Goal: Task Accomplishment & Management: Manage account settings

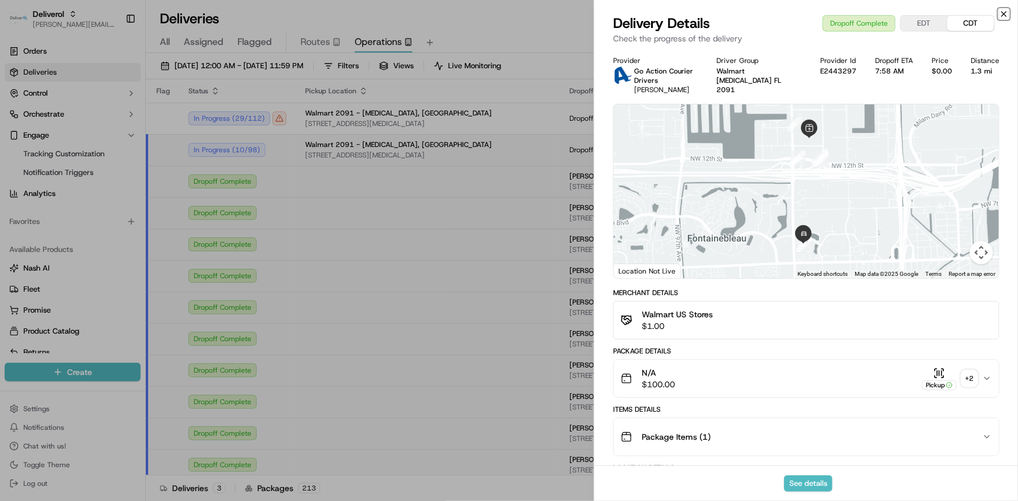
click at [1002, 11] on icon "button" at bounding box center [1003, 13] width 9 height 9
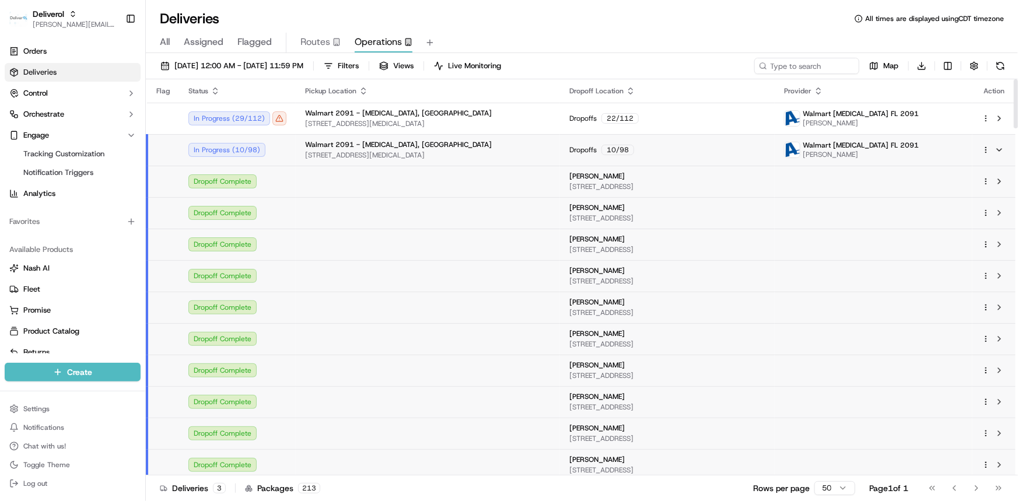
click at [340, 150] on span "[STREET_ADDRESS][MEDICAL_DATA]" at bounding box center [428, 154] width 246 height 9
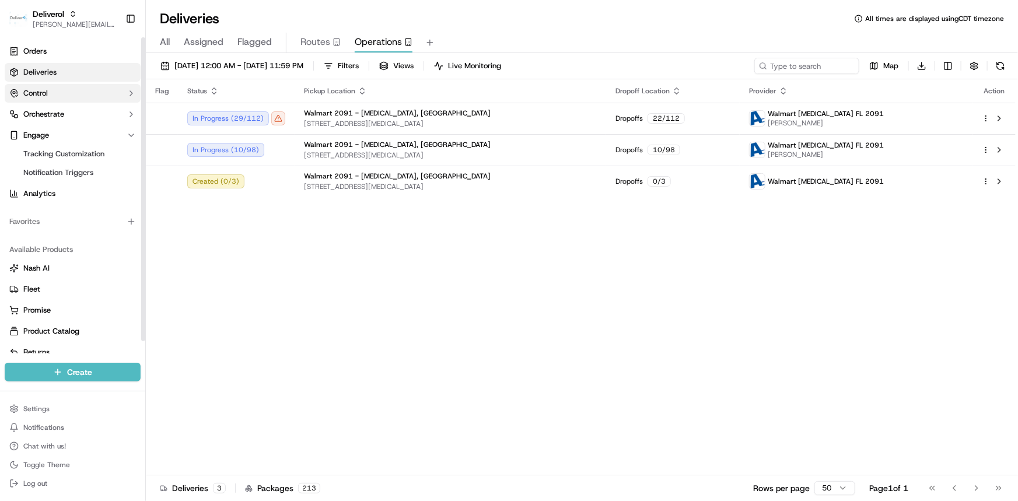
click at [59, 93] on button "Control" at bounding box center [73, 93] width 136 height 19
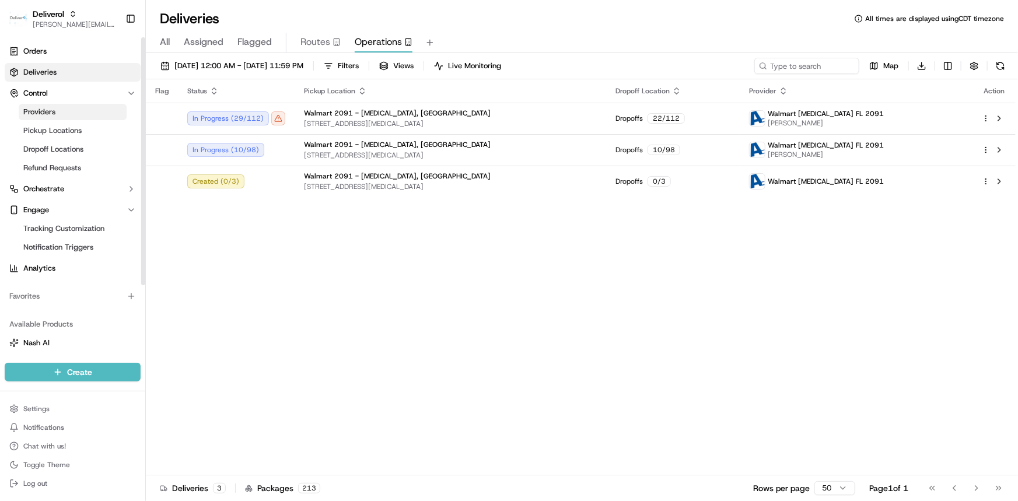
click at [50, 111] on span "Providers" at bounding box center [39, 112] width 32 height 10
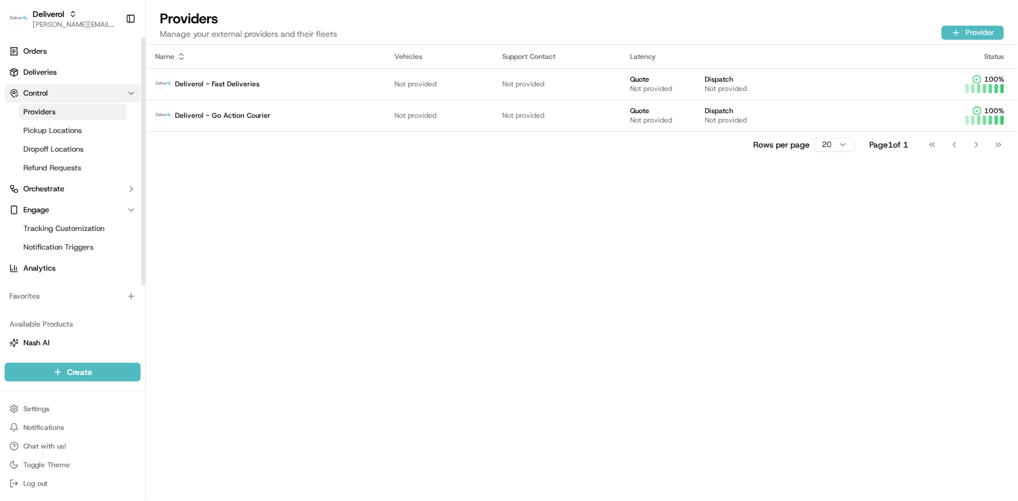
click at [41, 88] on span "Control" at bounding box center [35, 93] width 24 height 10
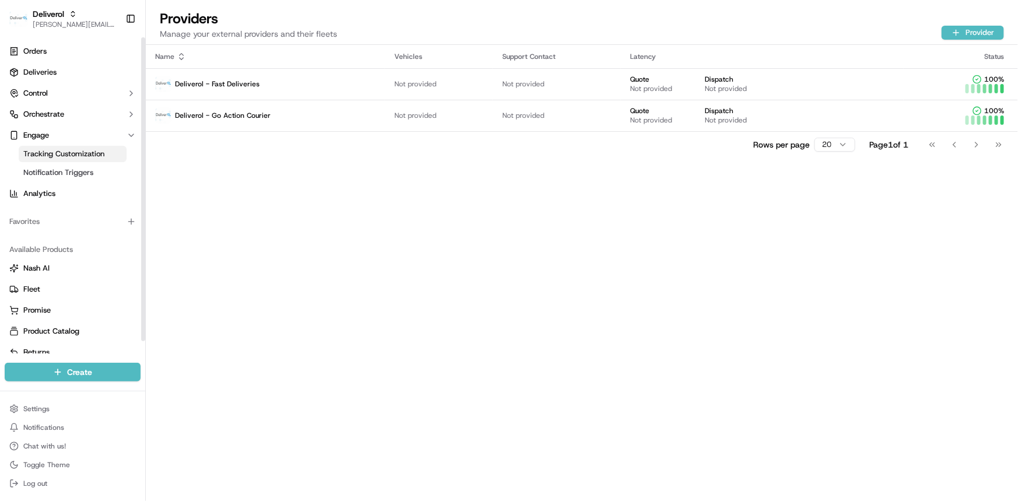
click at [41, 157] on span "Tracking Customization" at bounding box center [63, 154] width 81 height 10
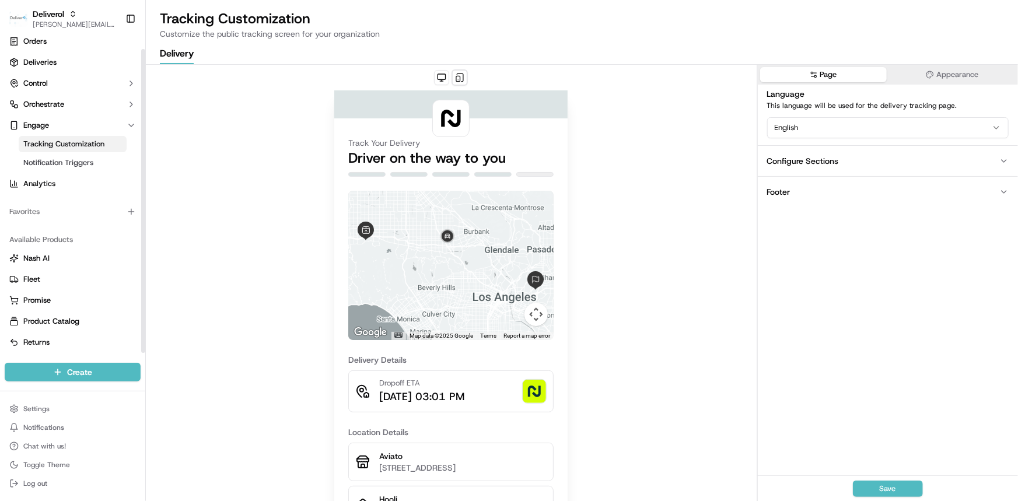
scroll to position [12, 0]
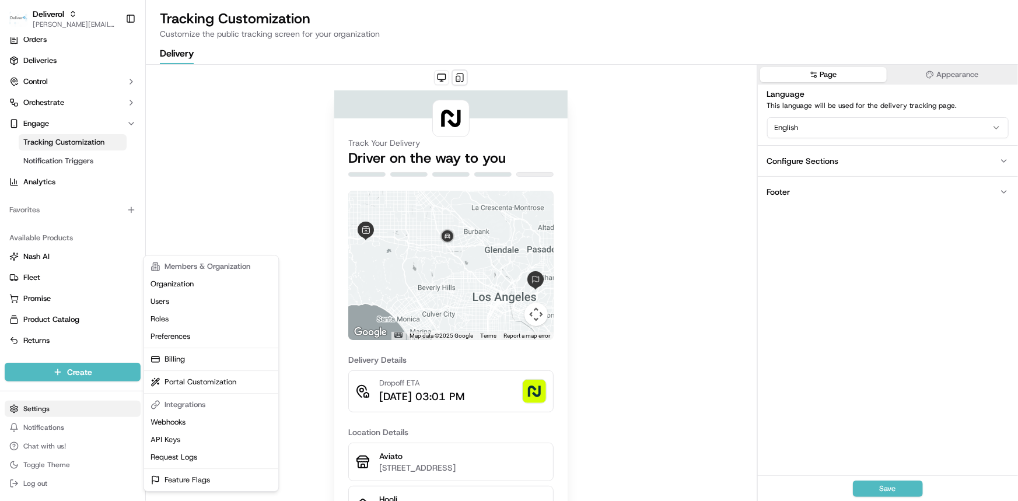
click at [47, 402] on html "Deliverol [PERSON_NAME][EMAIL_ADDRESS][PERSON_NAME][DOMAIN_NAME] Toggle Sidebar…" at bounding box center [509, 250] width 1018 height 501
click at [155, 303] on link "Users" at bounding box center [211, 301] width 130 height 17
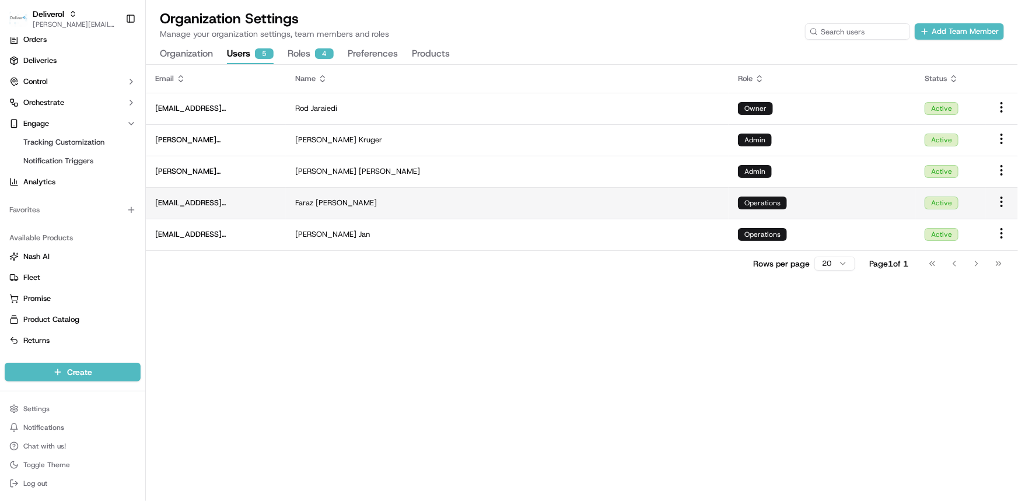
click at [620, 211] on td "[PERSON_NAME]" at bounding box center [507, 202] width 443 height 31
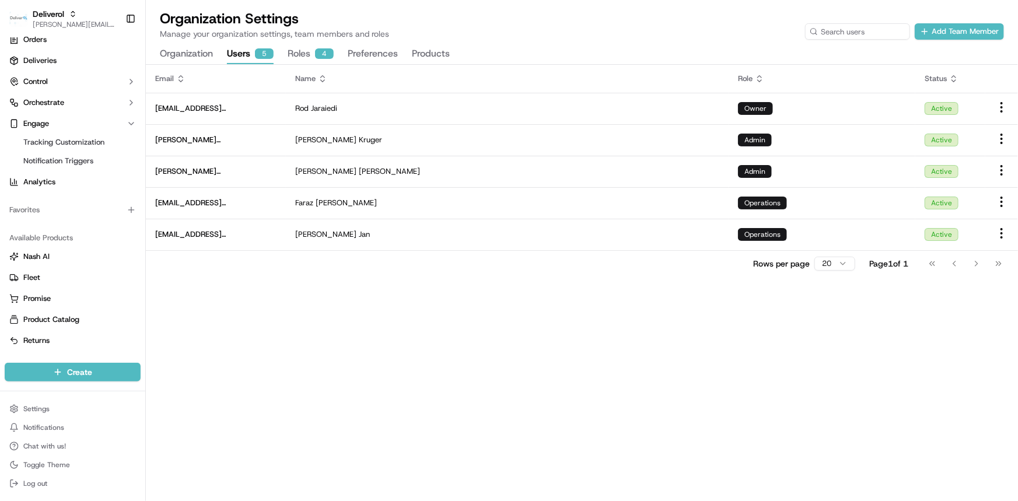
click at [316, 49] on div "4" at bounding box center [324, 53] width 19 height 10
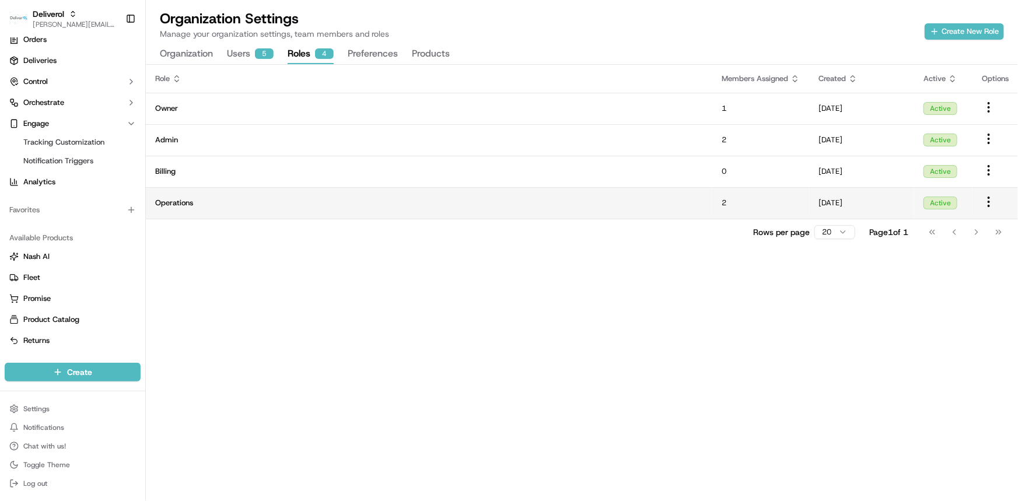
click at [815, 206] on td "[DATE]" at bounding box center [861, 202] width 105 height 31
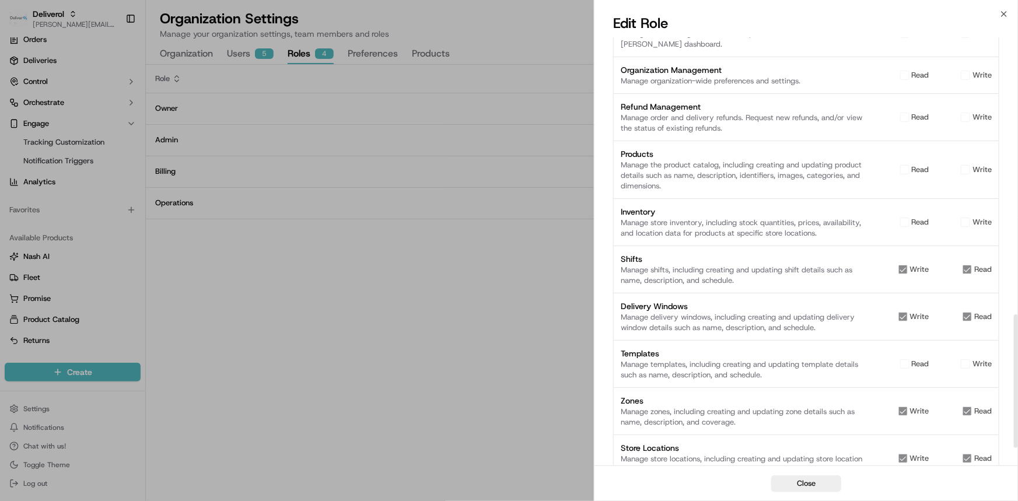
scroll to position [943, 0]
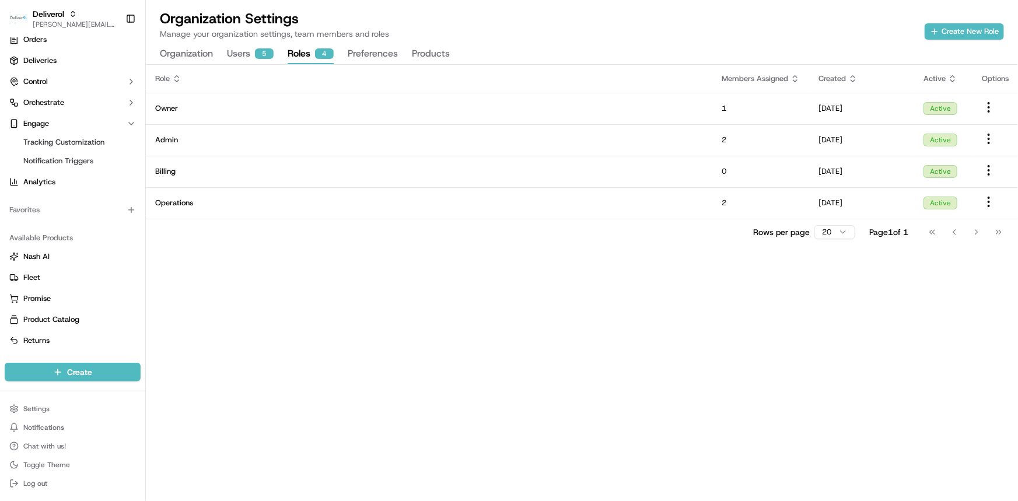
drag, startPoint x: 337, startPoint y: 395, endPoint x: 342, endPoint y: 377, distance: 18.3
click at [238, 51] on button "Users 5" at bounding box center [250, 54] width 47 height 20
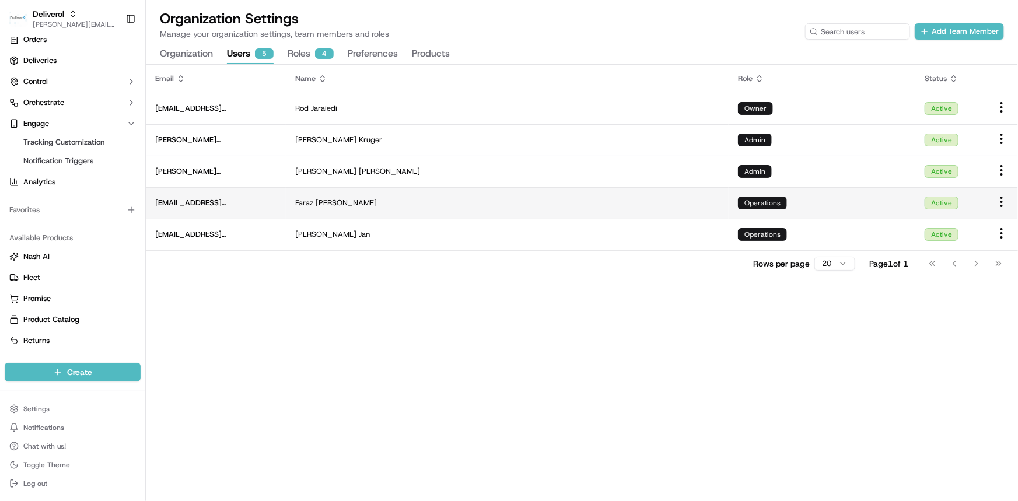
click at [807, 207] on div "Operations" at bounding box center [822, 203] width 168 height 13
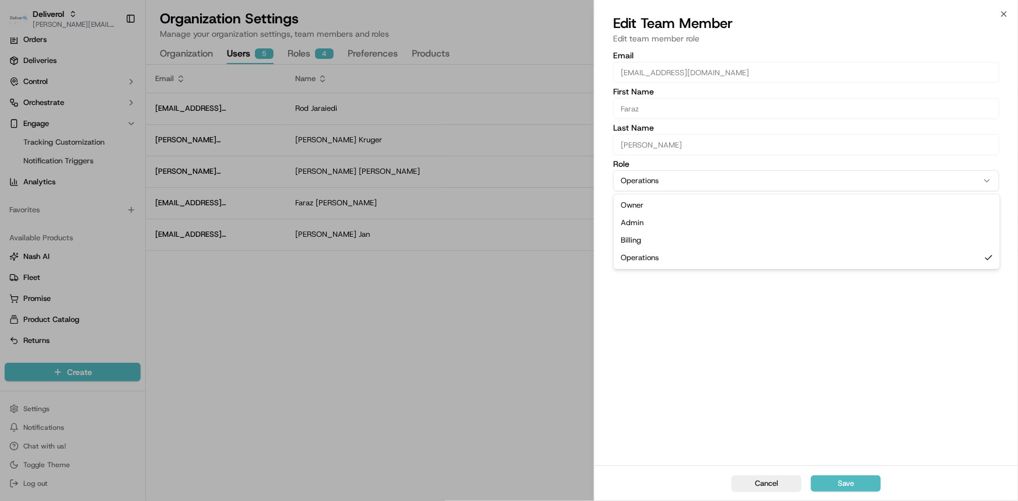
click at [774, 187] on button "Operations" at bounding box center [806, 180] width 386 height 21
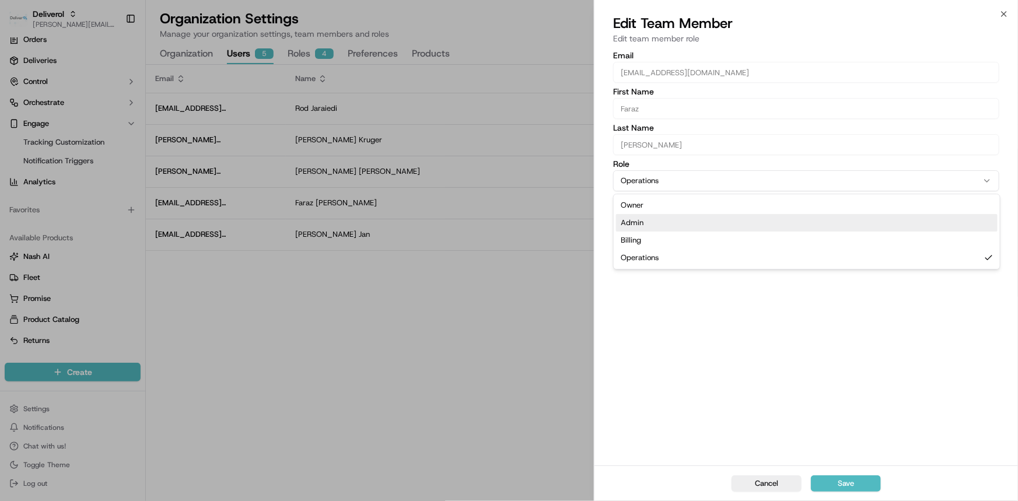
select select "rol_mYUYCRwM7p6m6HfuyrWTKs"
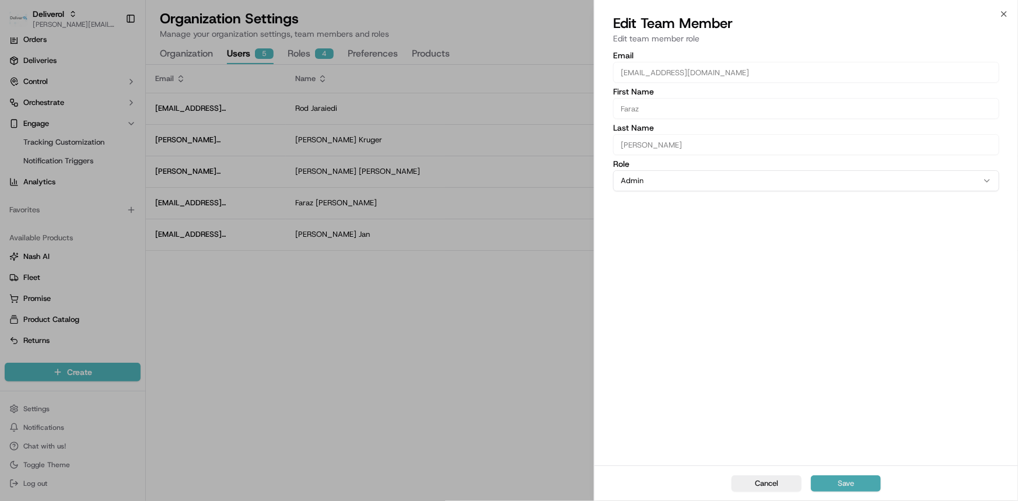
click at [856, 485] on button "Save" at bounding box center [846, 483] width 70 height 16
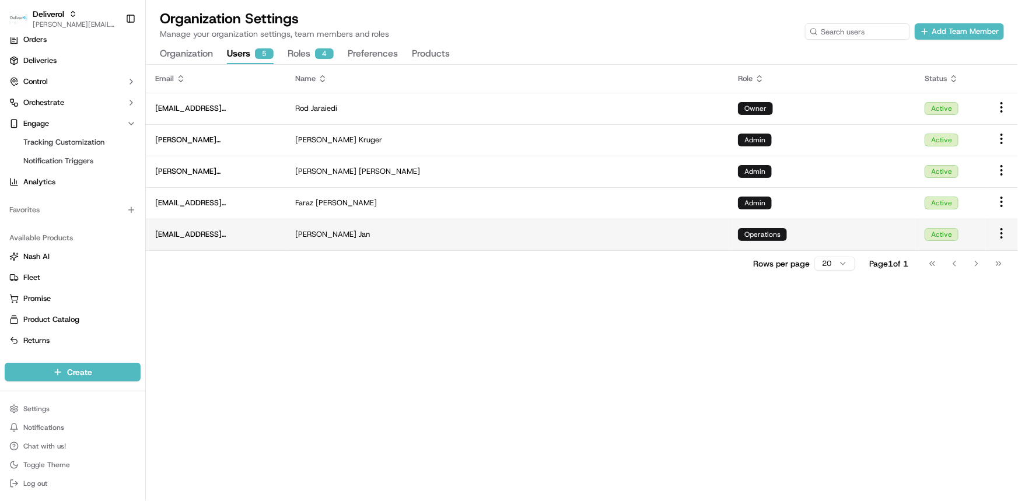
click at [688, 239] on div "[PERSON_NAME]" at bounding box center [507, 234] width 424 height 10
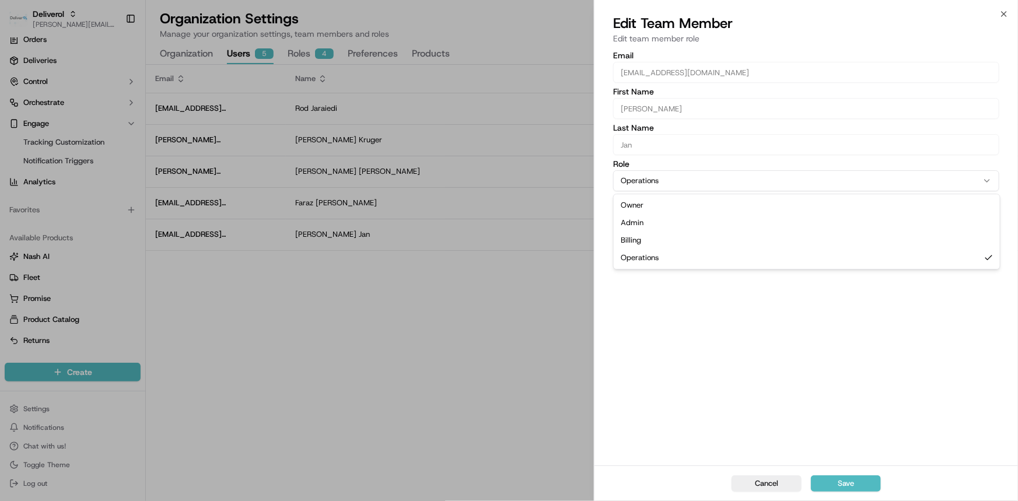
click at [726, 188] on button "Operations" at bounding box center [806, 180] width 386 height 21
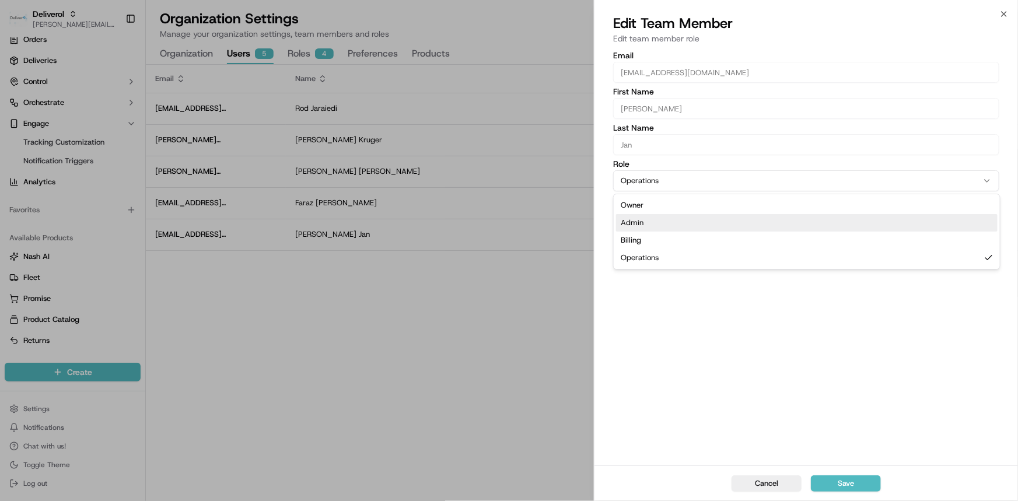
select select "rol_mYUYCRwM7p6m6HfuyrWTKs"
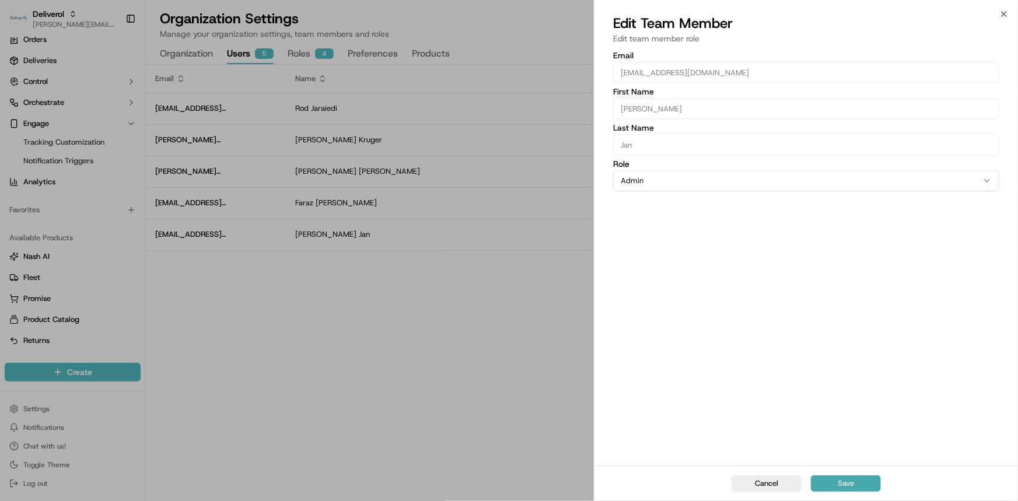
click at [855, 482] on button "Save" at bounding box center [846, 483] width 70 height 16
